Goal: Task Accomplishment & Management: Complete application form

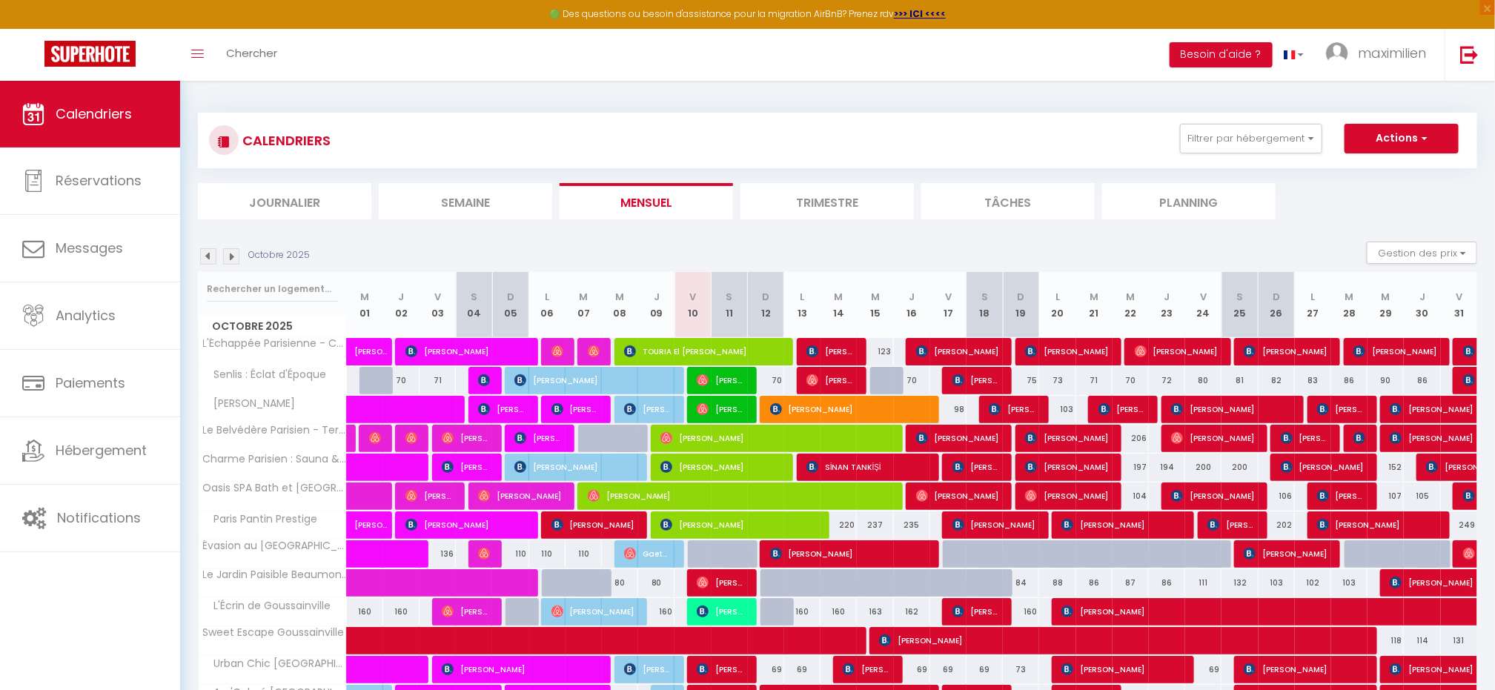
click at [308, 196] on li "Journalier" at bounding box center [284, 201] width 173 height 36
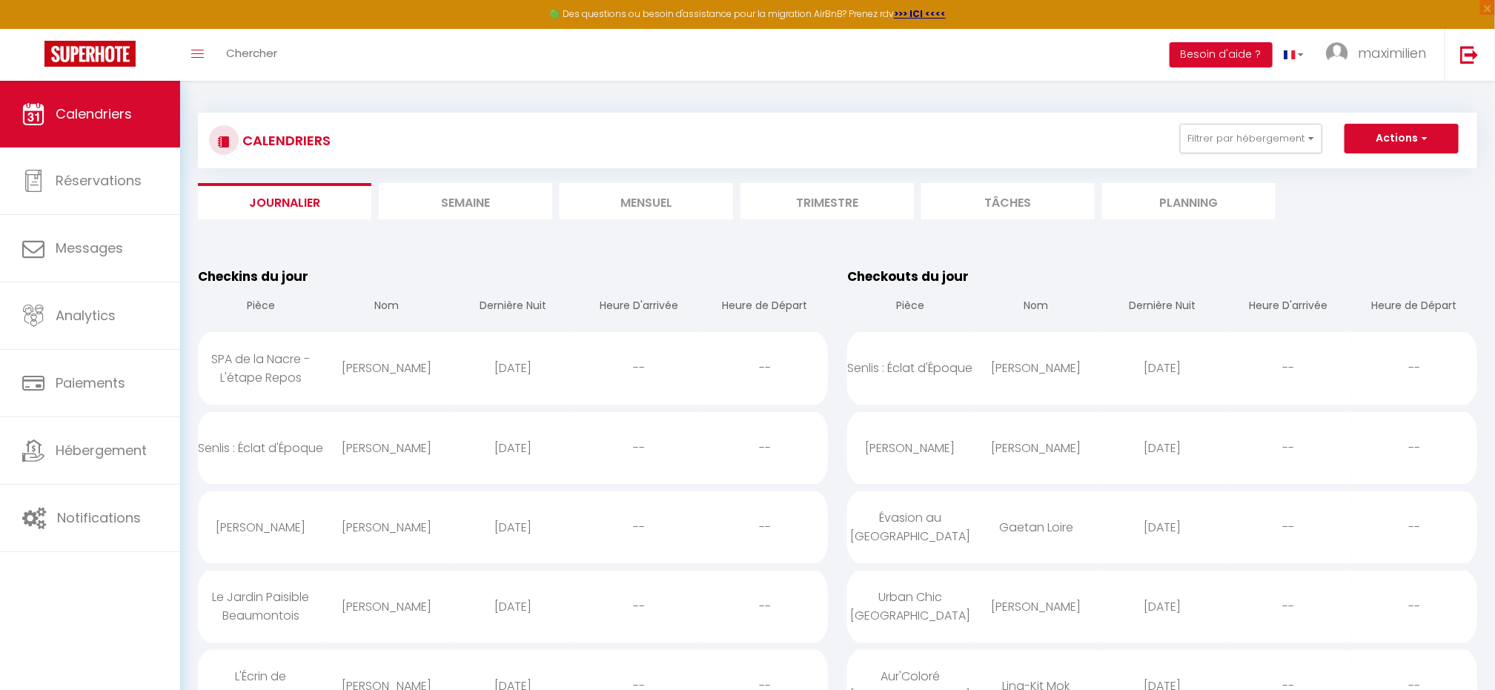
scroll to position [7, 0]
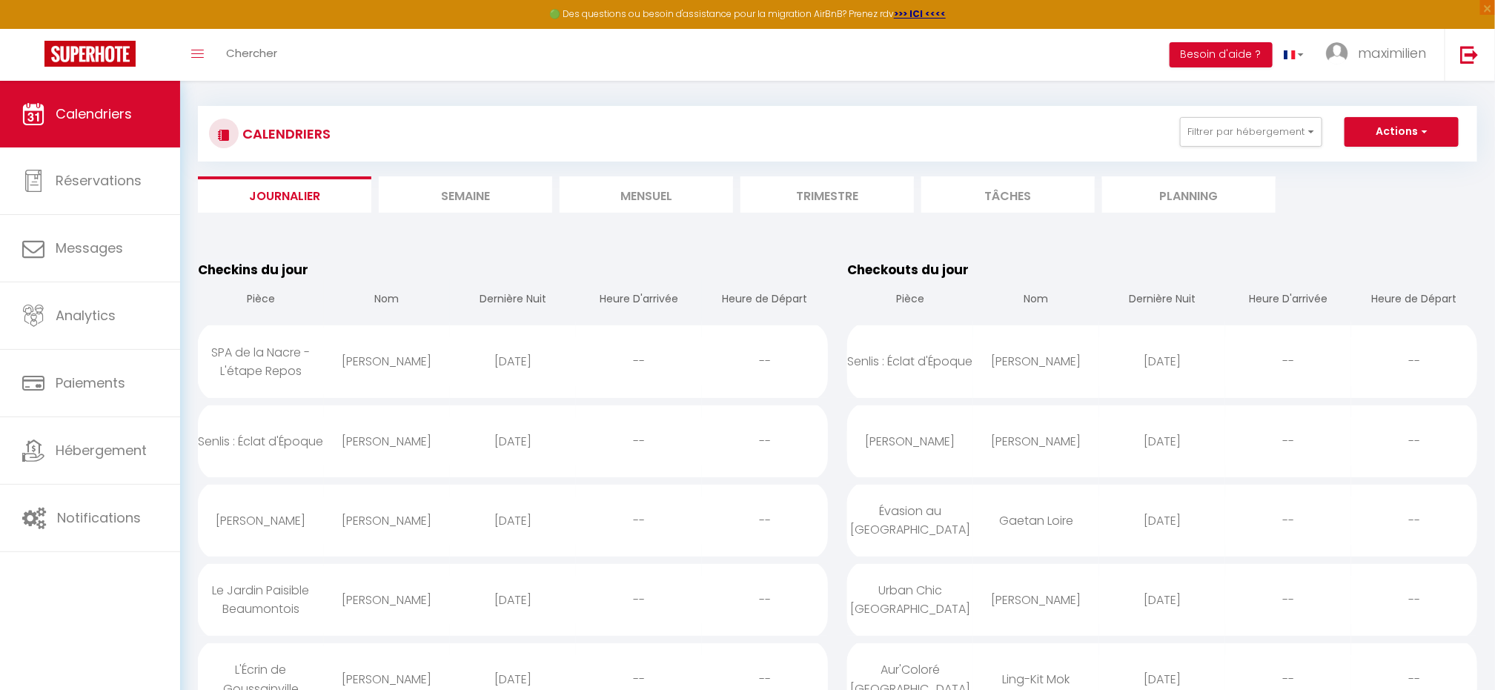
click at [316, 442] on div "Senlis : Éclat d'Époque" at bounding box center [261, 441] width 126 height 48
select select "0"
select select "1"
select select
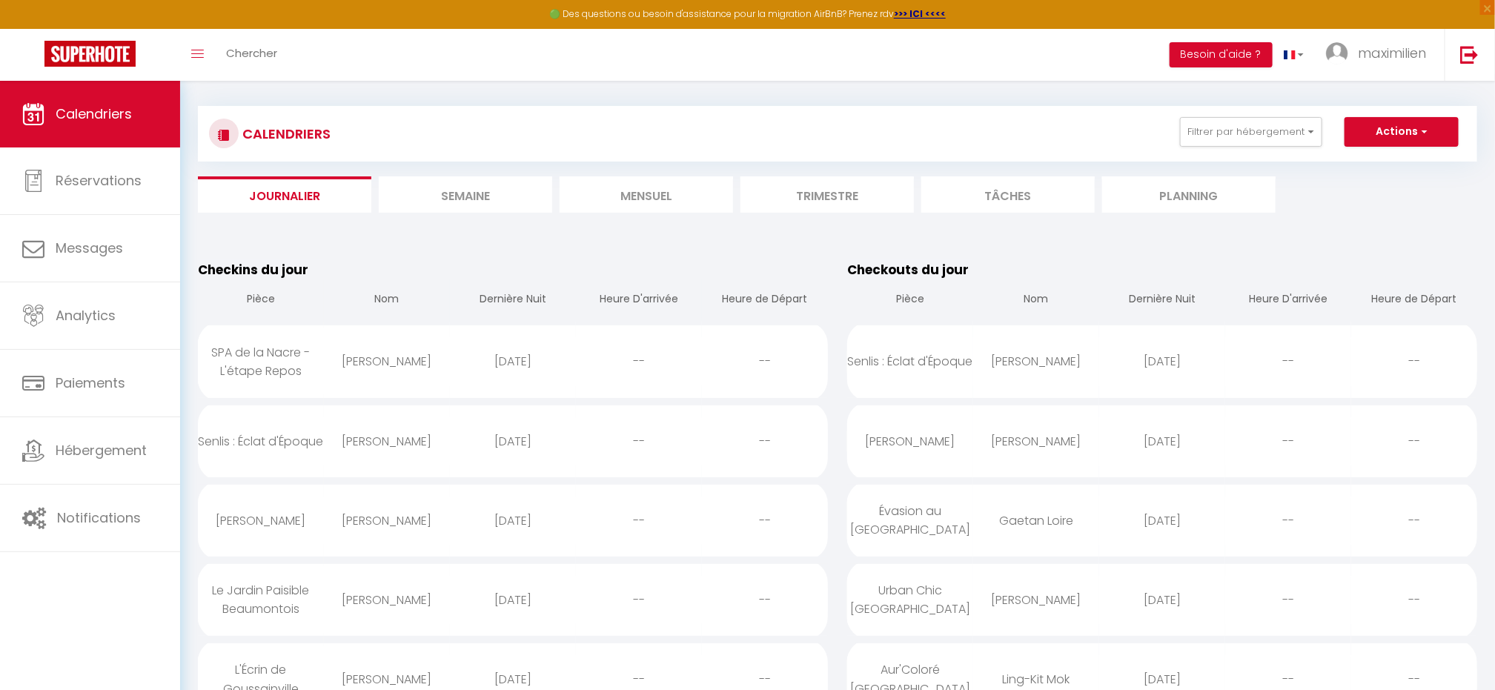
select select
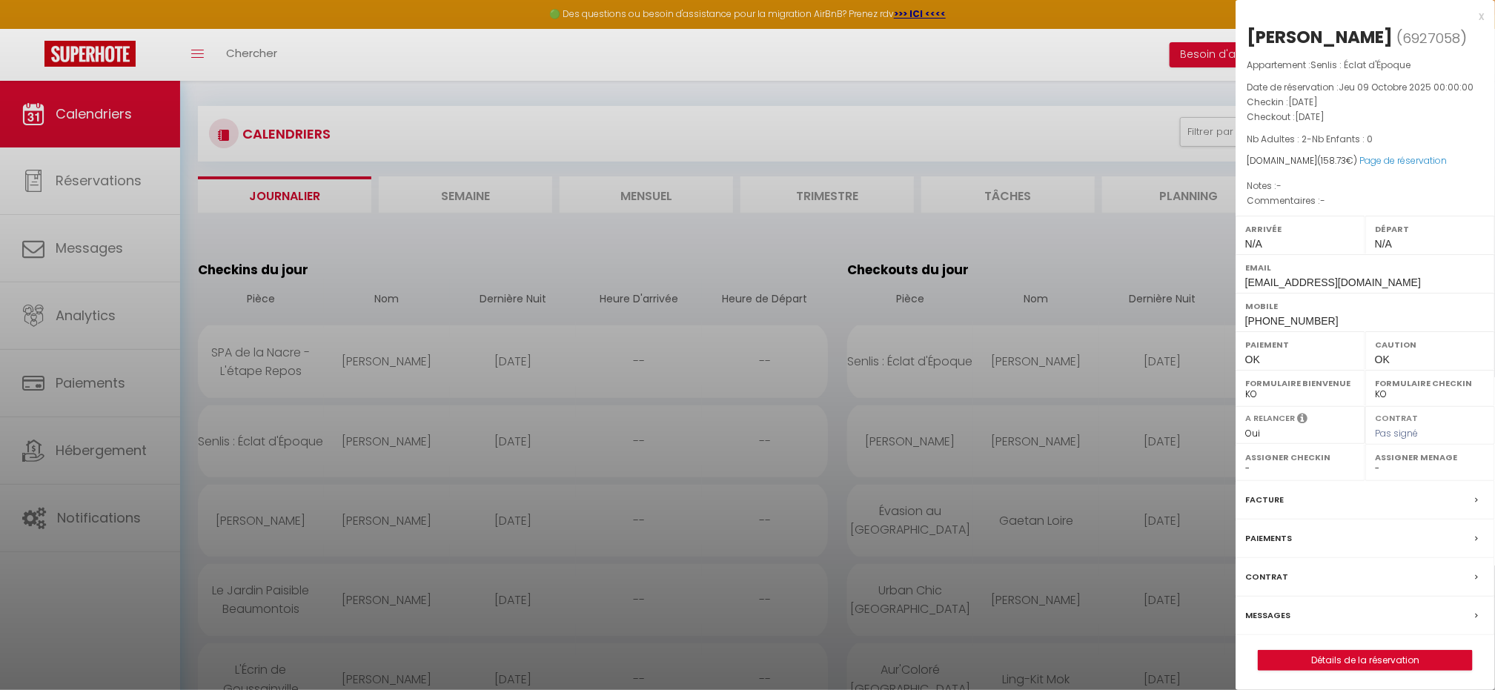
click at [1306, 621] on div "Messages" at bounding box center [1364, 616] width 259 height 39
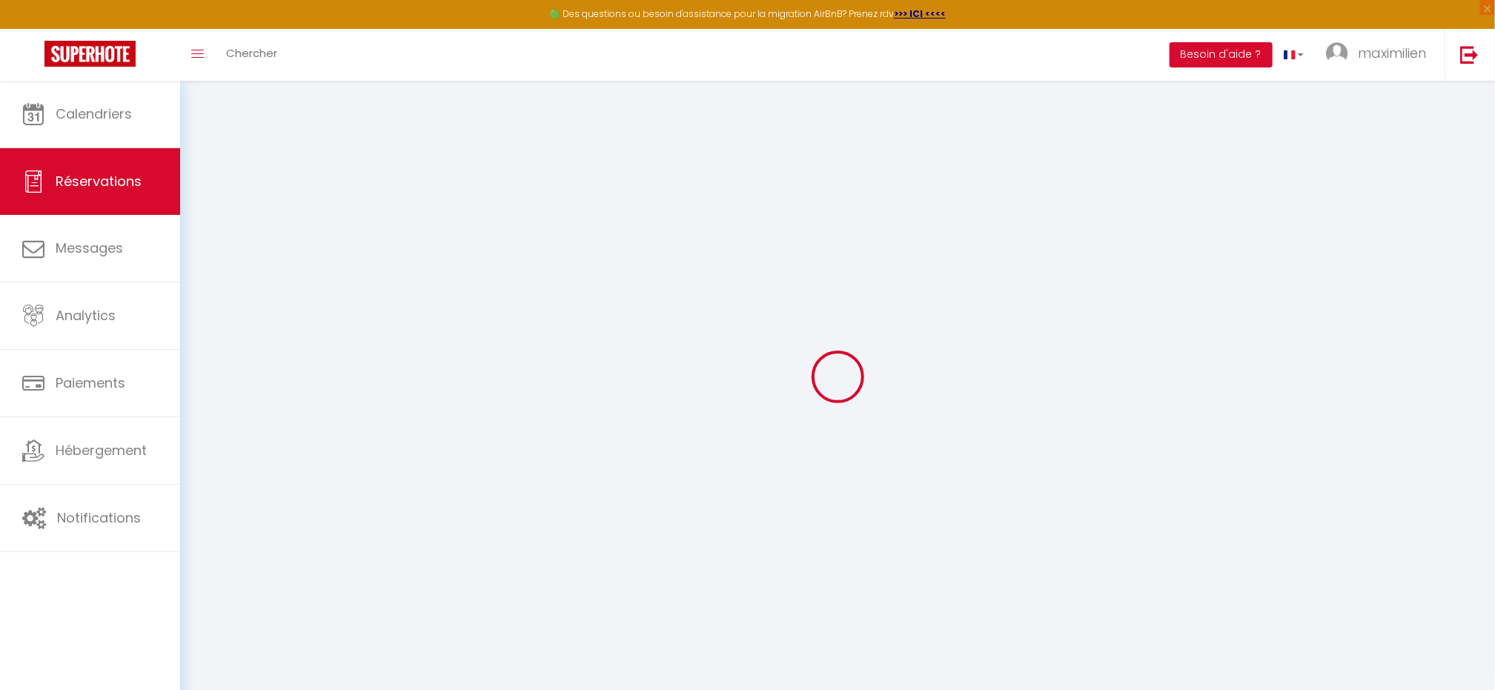
type input "[PERSON_NAME]"
type input "[EMAIL_ADDRESS][DOMAIN_NAME]"
type input "[PHONE_NUMBER]"
select select
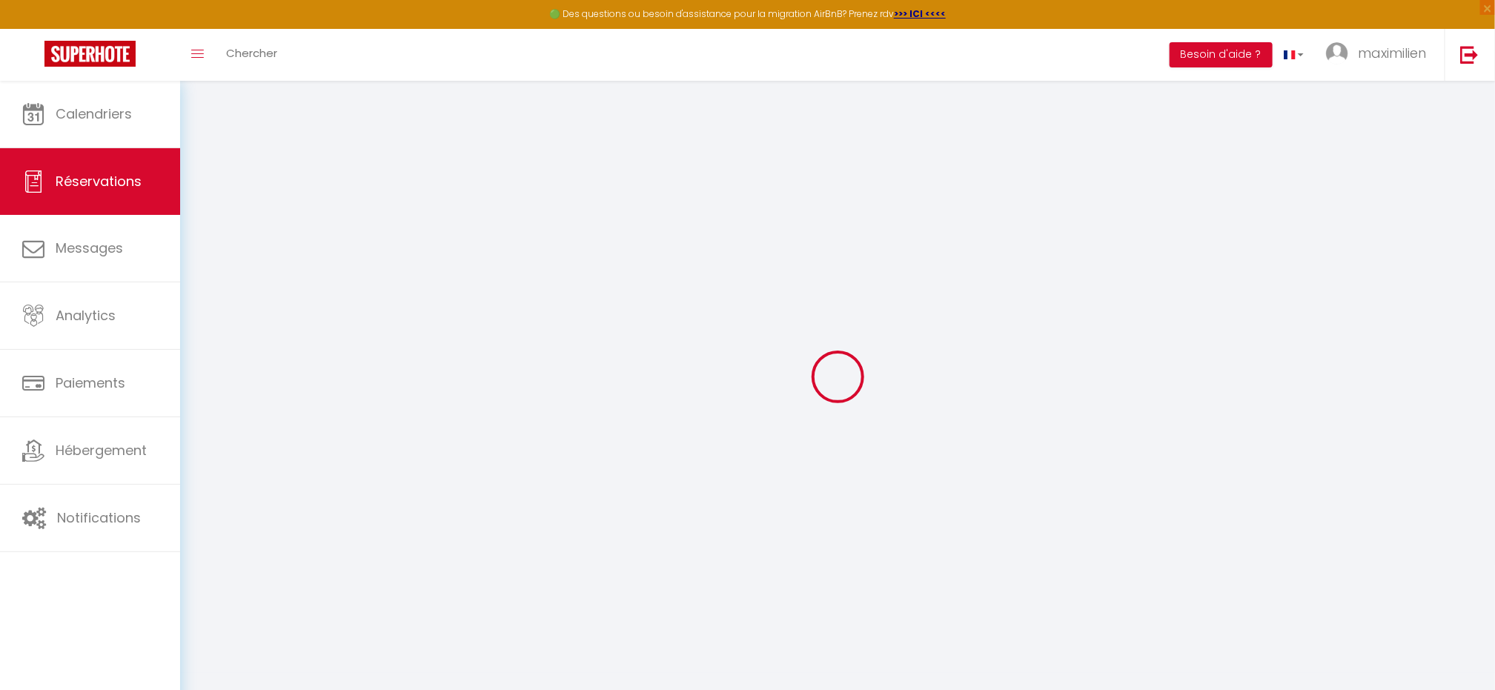
type input "23.4"
select select "30095"
select select "1"
select select
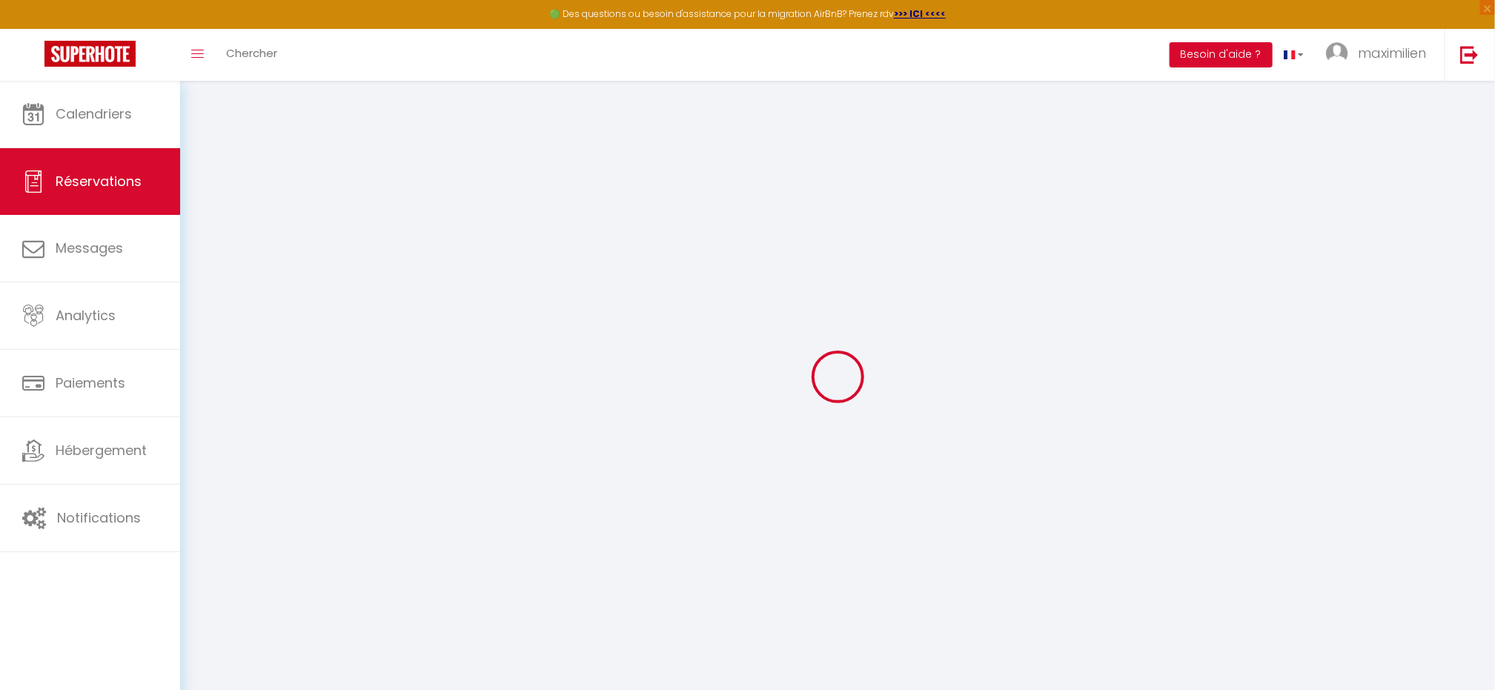
type input "2"
select select "12"
select select
type input "91"
checkbox input "false"
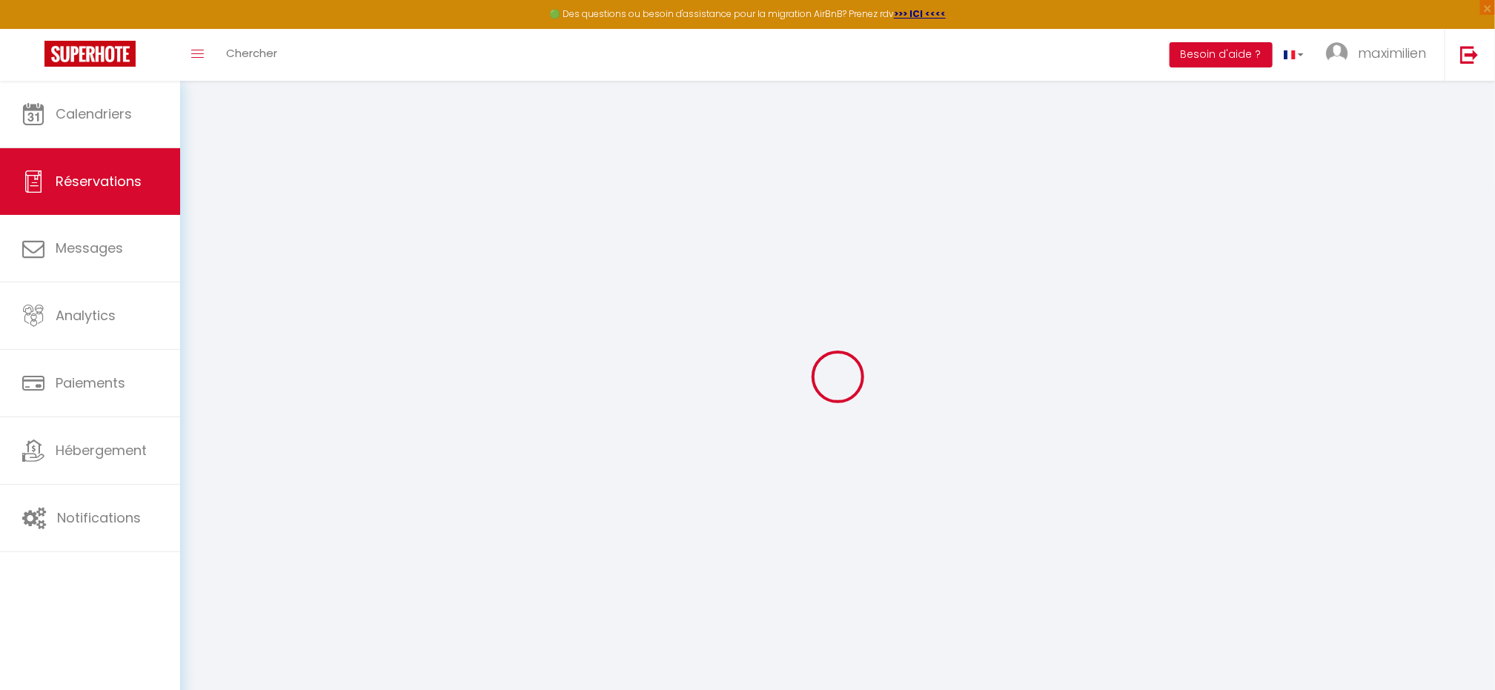
type input "0"
select select "1"
type input "35"
type input "0"
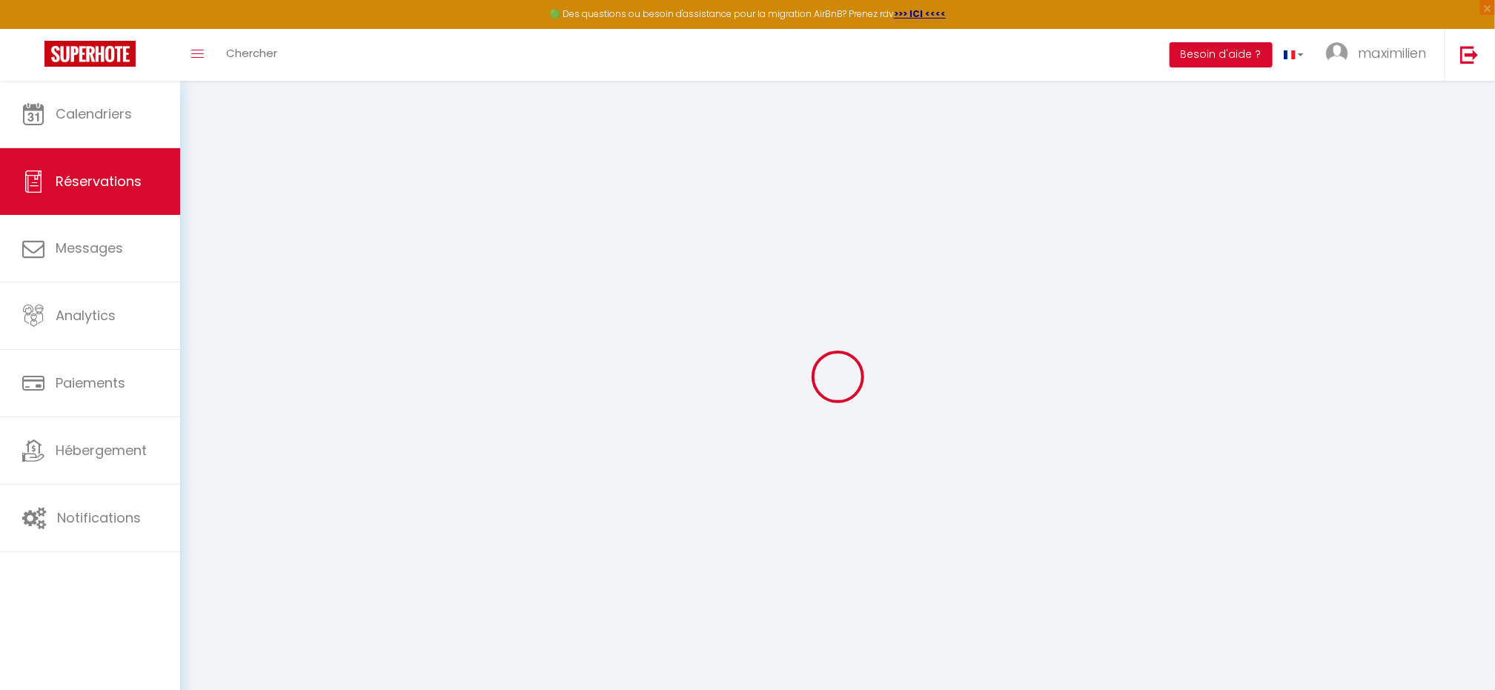
select select
select select "15"
checkbox input "false"
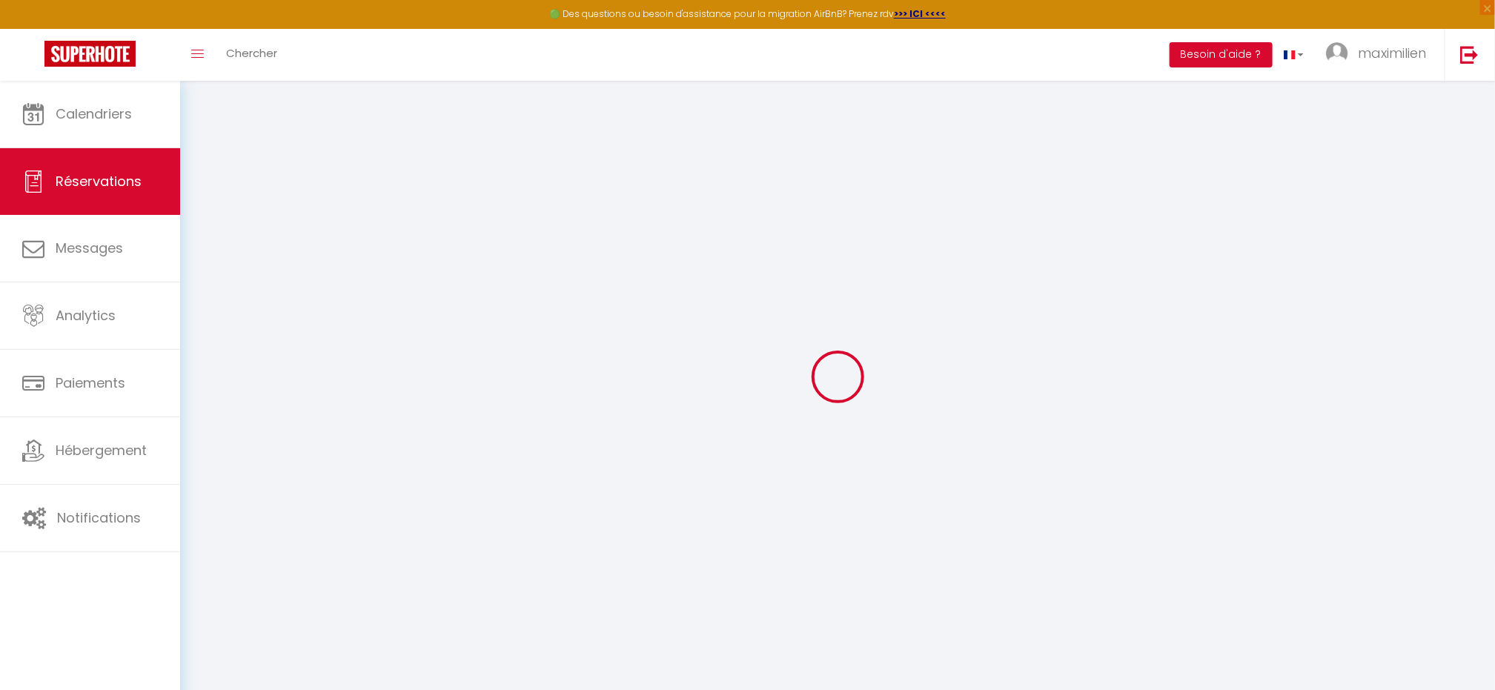
select select
checkbox input "false"
select select
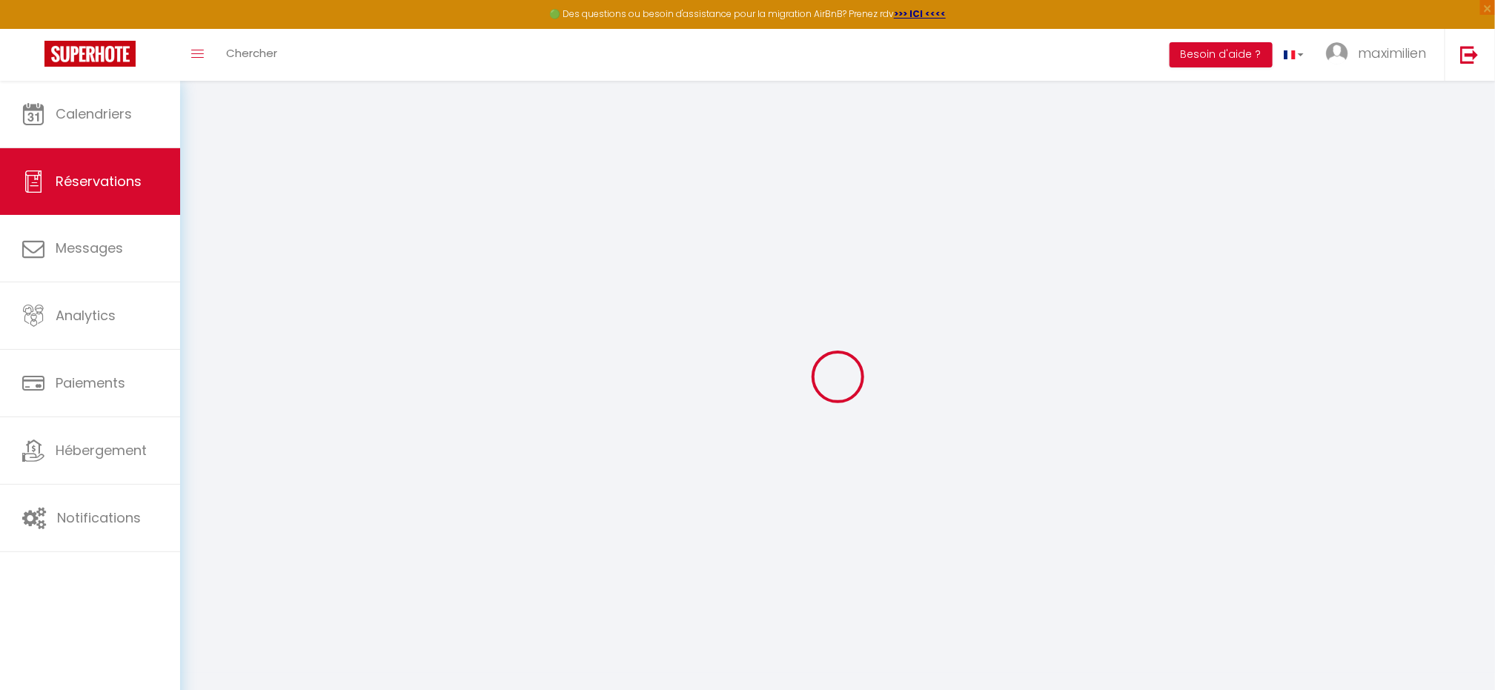
select select
checkbox input "false"
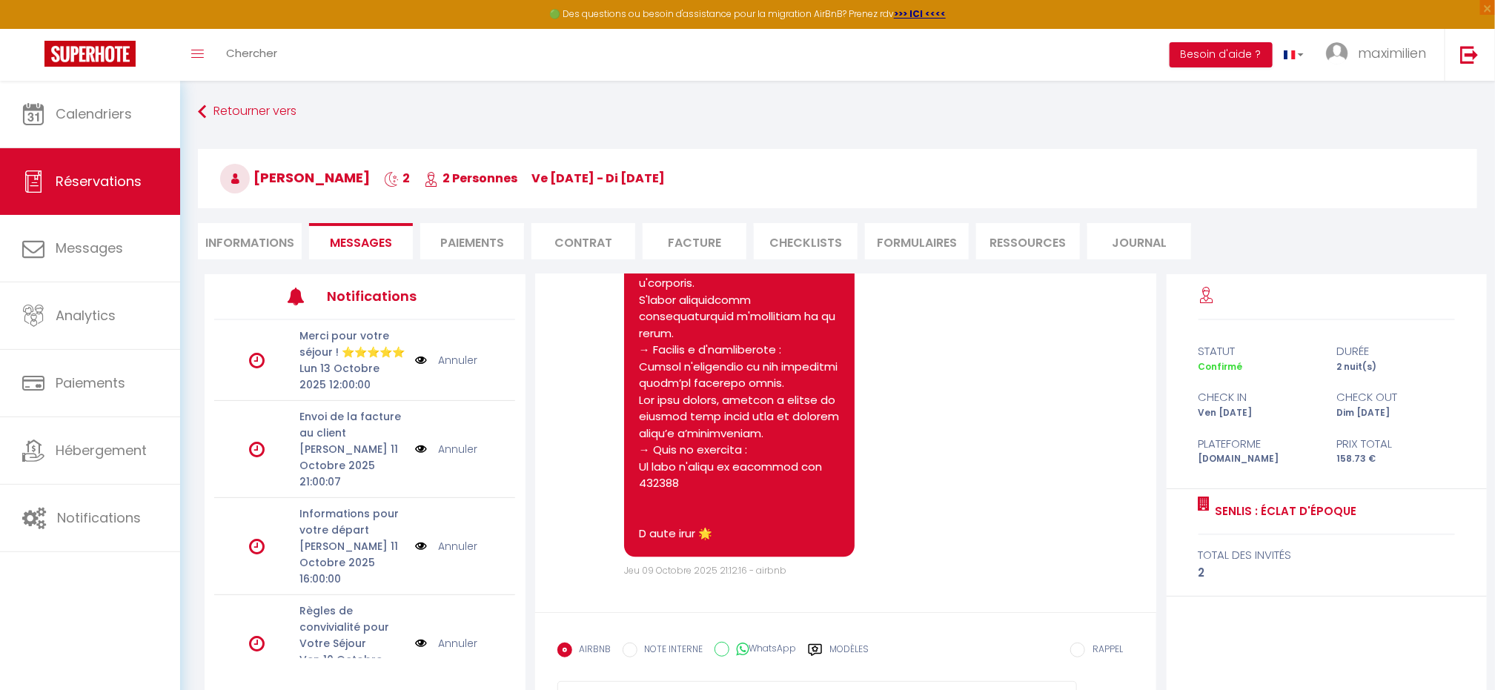
scroll to position [1865, 0]
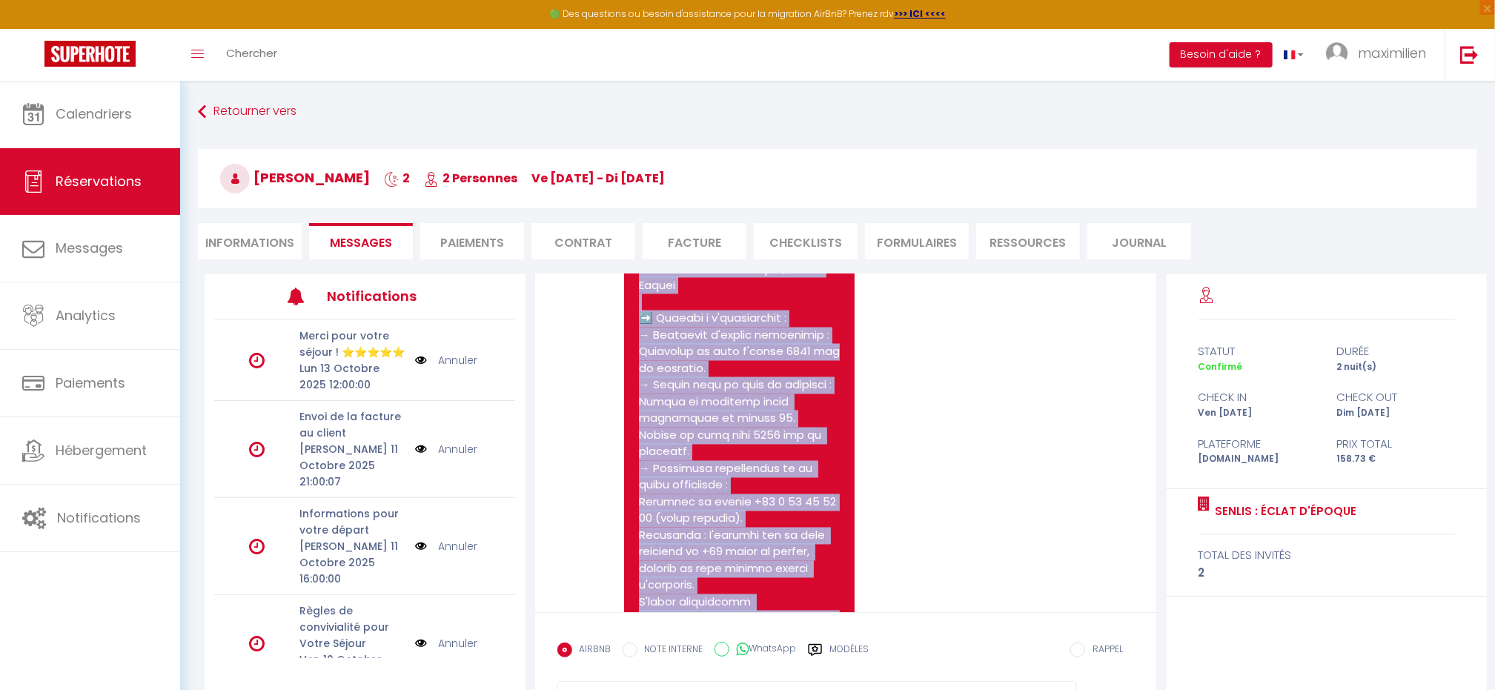
scroll to position [1464, 0]
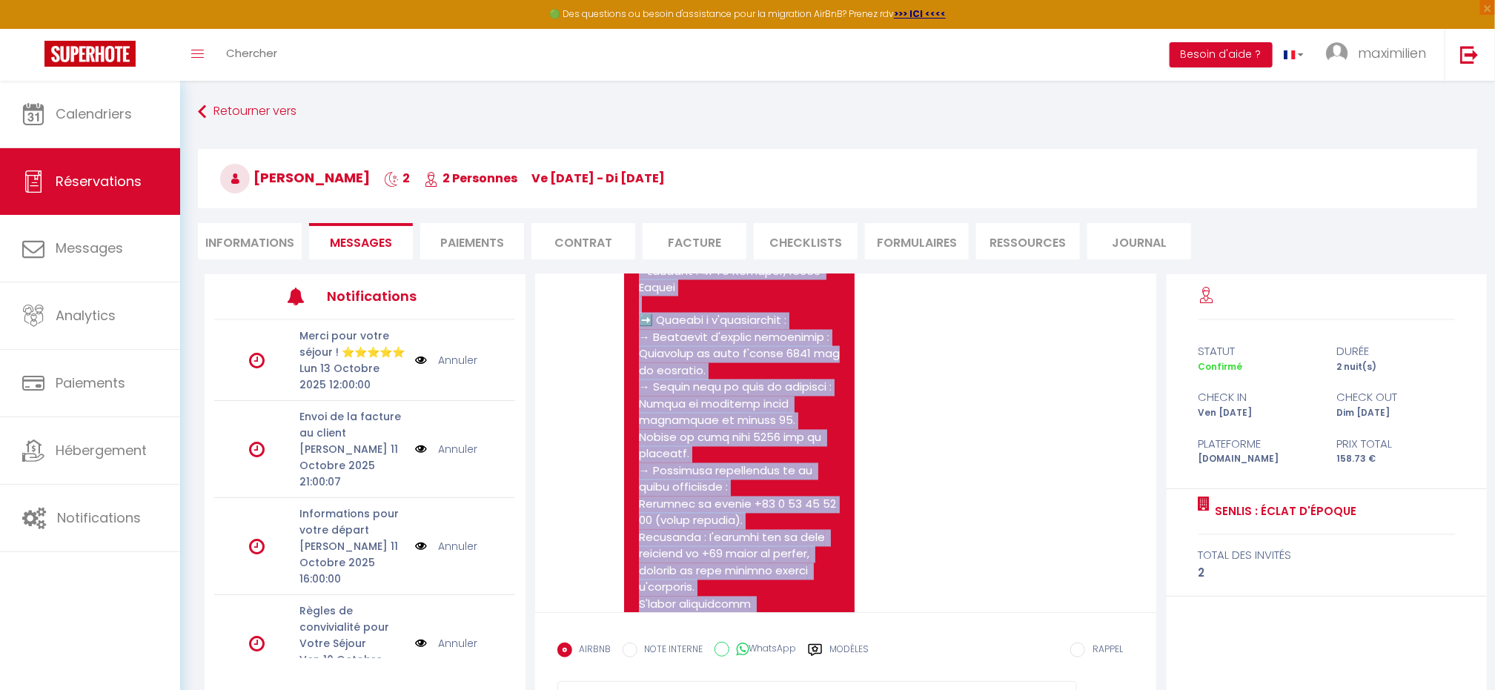
drag, startPoint x: 697, startPoint y: 503, endPoint x: 637, endPoint y: 371, distance: 145.9
click at [637, 371] on div "Bonjour Wen 😊, Nous avons hâte de vous accueillir à [GEOGRAPHIC_DATA] : Éclat d…" at bounding box center [739, 238] width 231 height 1247
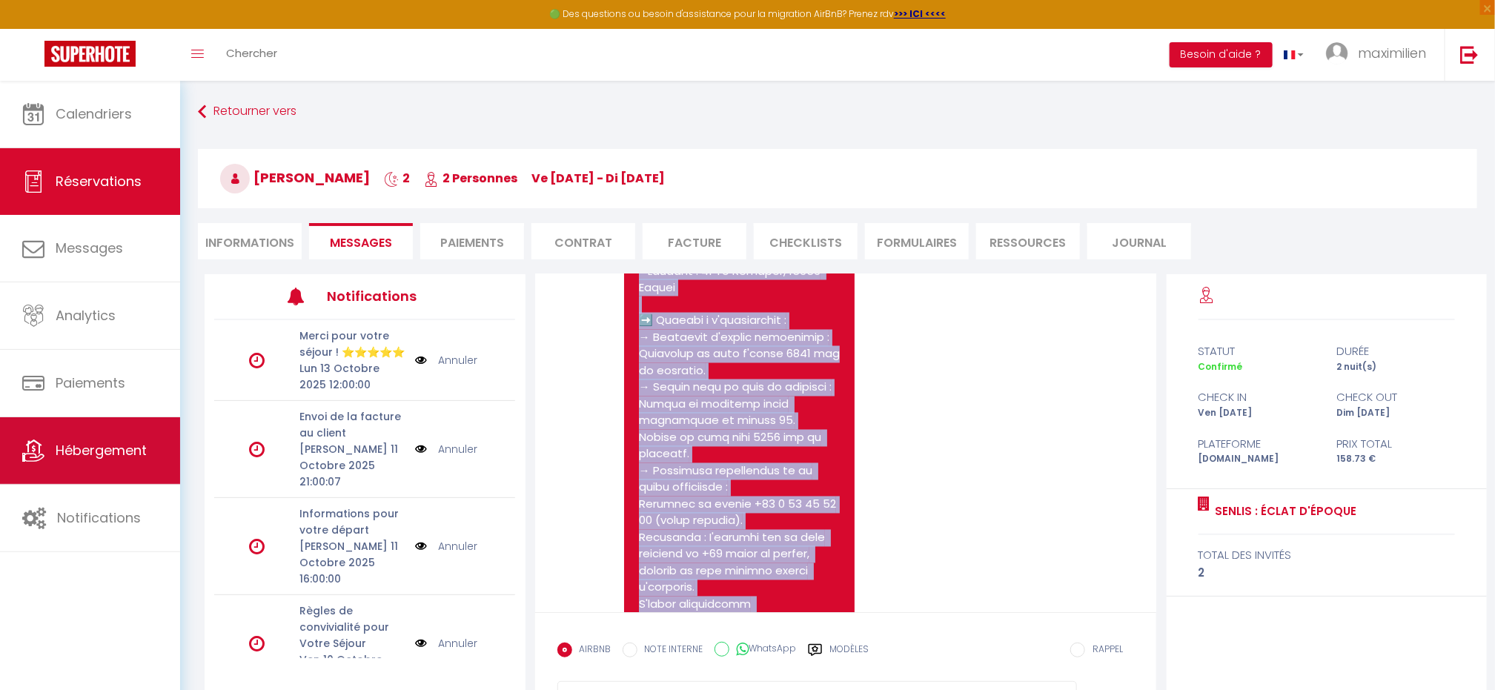
copy pre "Accès au Logement : - Adresse : [STREET_ADDRESS][PERSON_NAME] ➡️ Accéder à l'ap…"
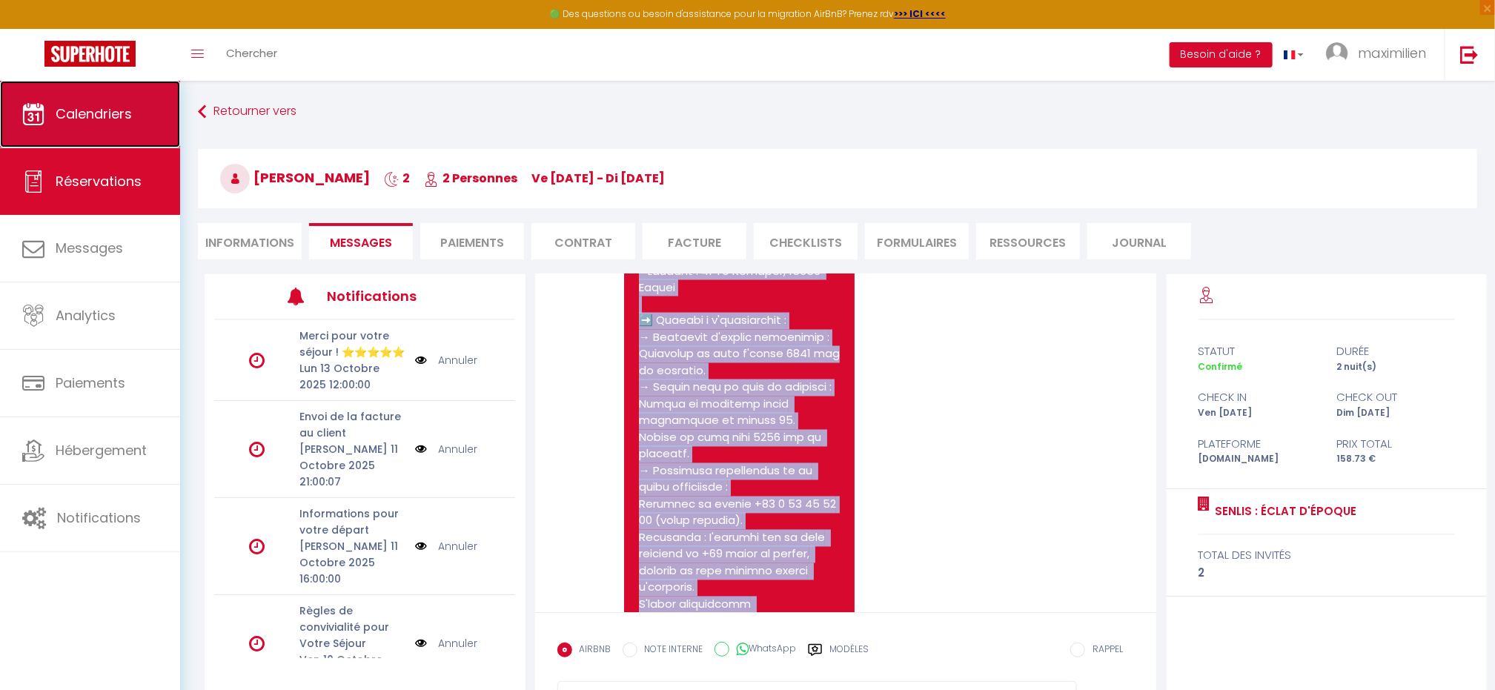
click at [93, 124] on link "Calendriers" at bounding box center [90, 114] width 180 height 67
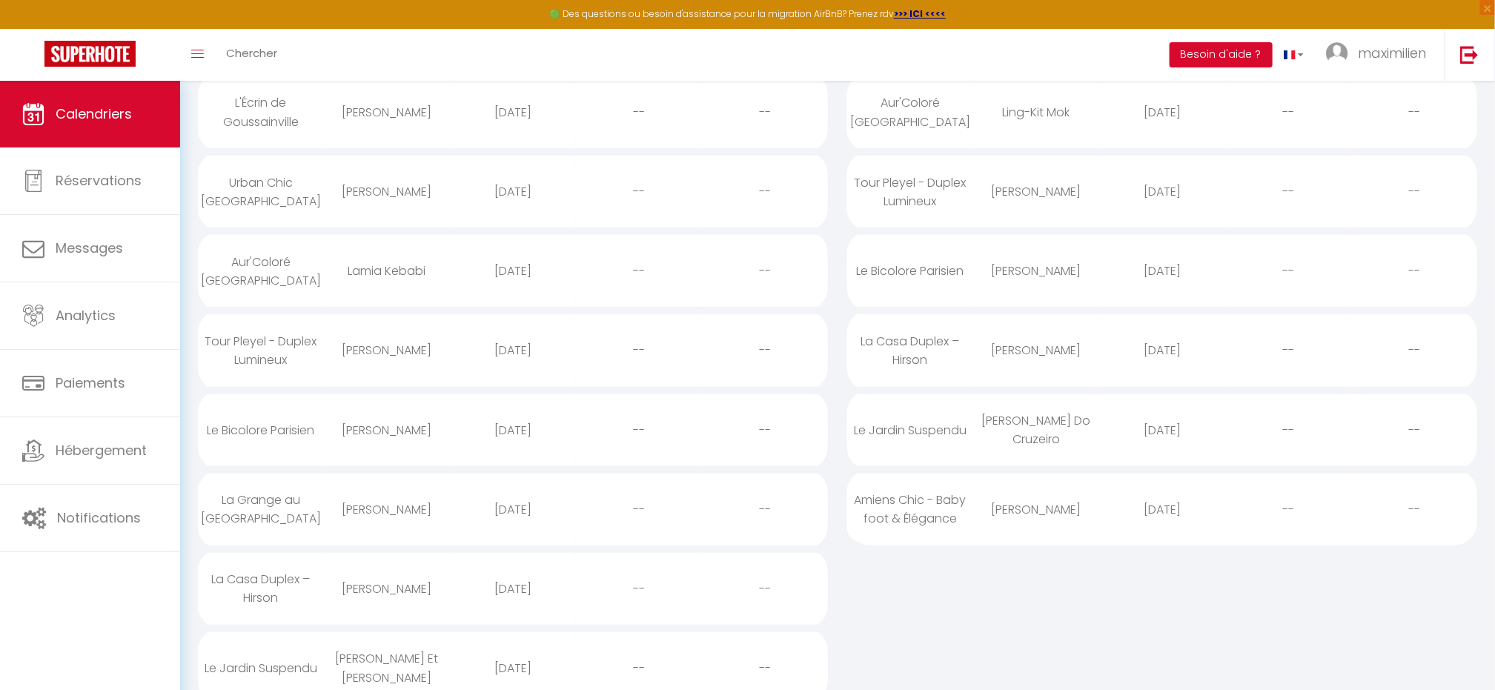
scroll to position [576, 0]
